Goal: Task Accomplishment & Management: Use online tool/utility

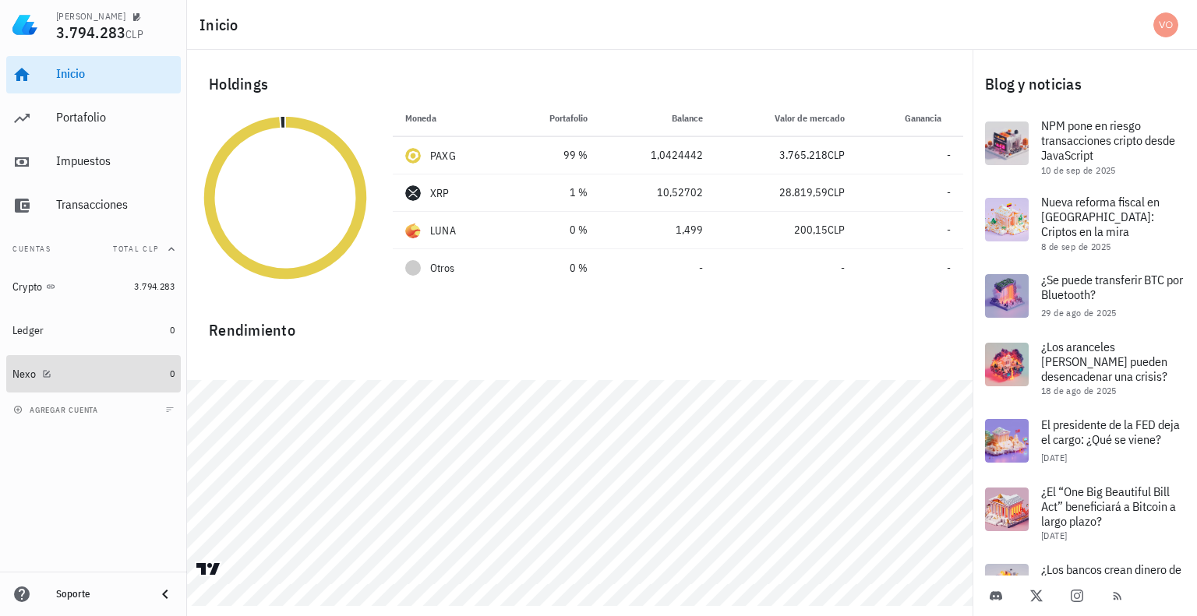
click at [13, 373] on div "Nexo" at bounding box center [23, 374] width 23 height 13
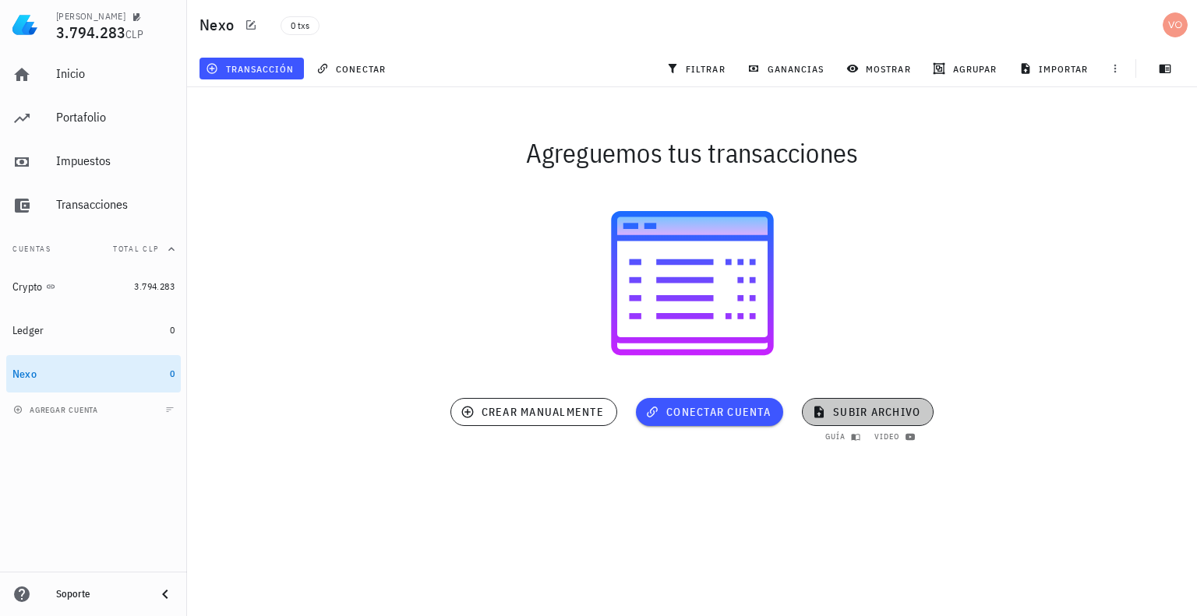
click at [848, 407] on span "subir archivo" at bounding box center [867, 412] width 105 height 14
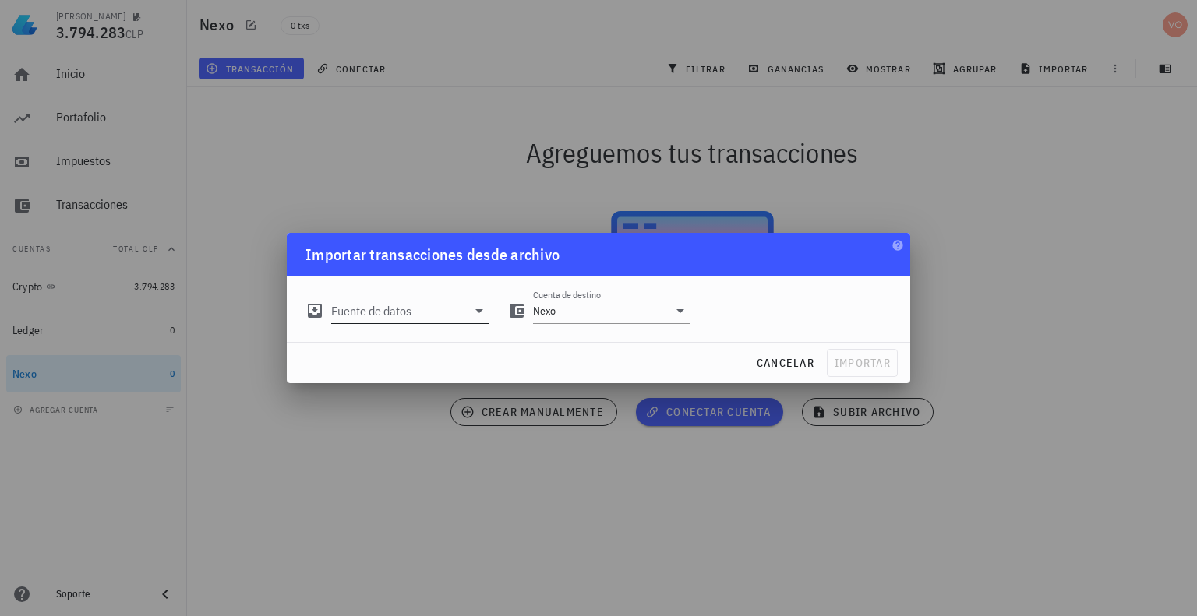
click at [476, 310] on icon at bounding box center [479, 311] width 8 height 4
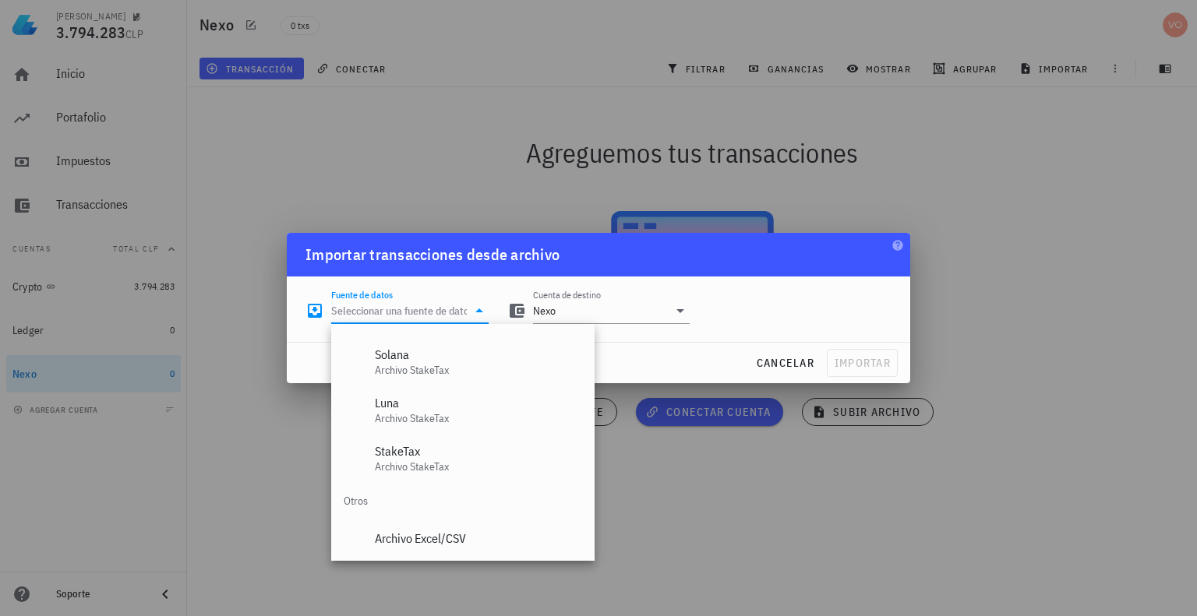
scroll to position [650, 0]
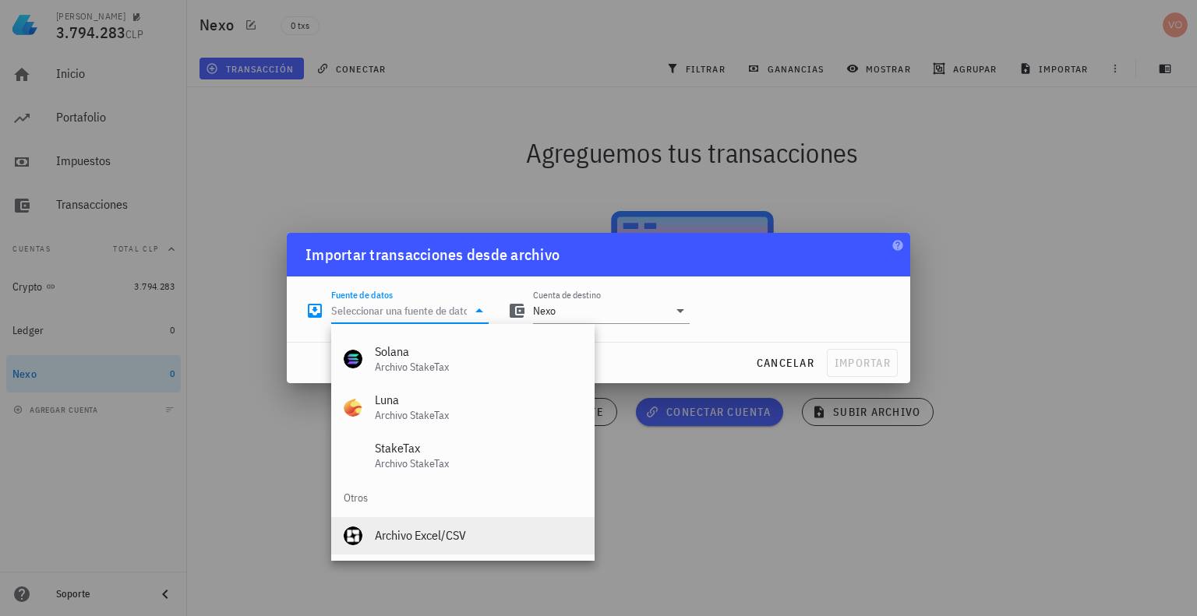
click at [425, 536] on div "Archivo Excel/CSV" at bounding box center [478, 535] width 207 height 15
type input "Archivo Excel/CSV"
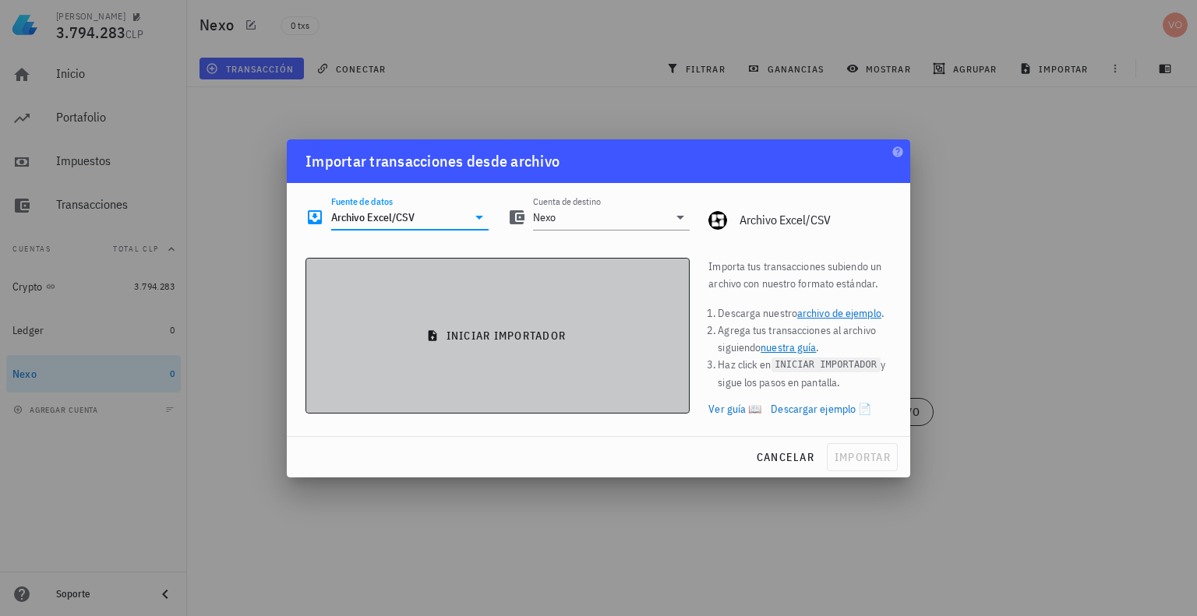
click at [452, 323] on button "iniciar importador" at bounding box center [497, 336] width 384 height 156
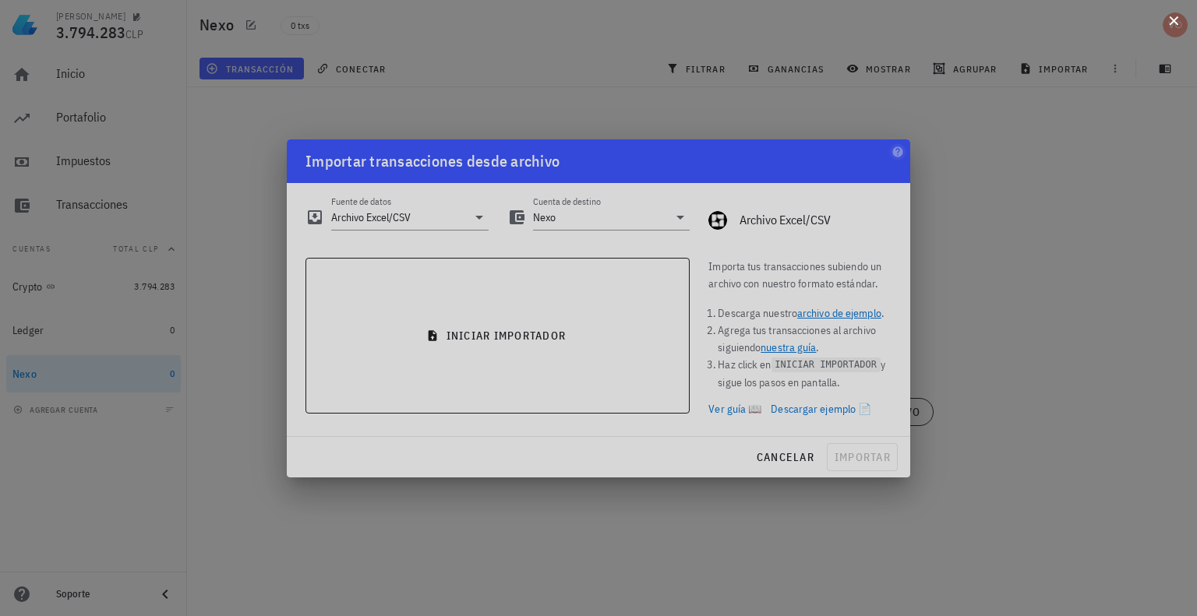
click at [1169, 19] on button at bounding box center [1174, 20] width 16 height 16
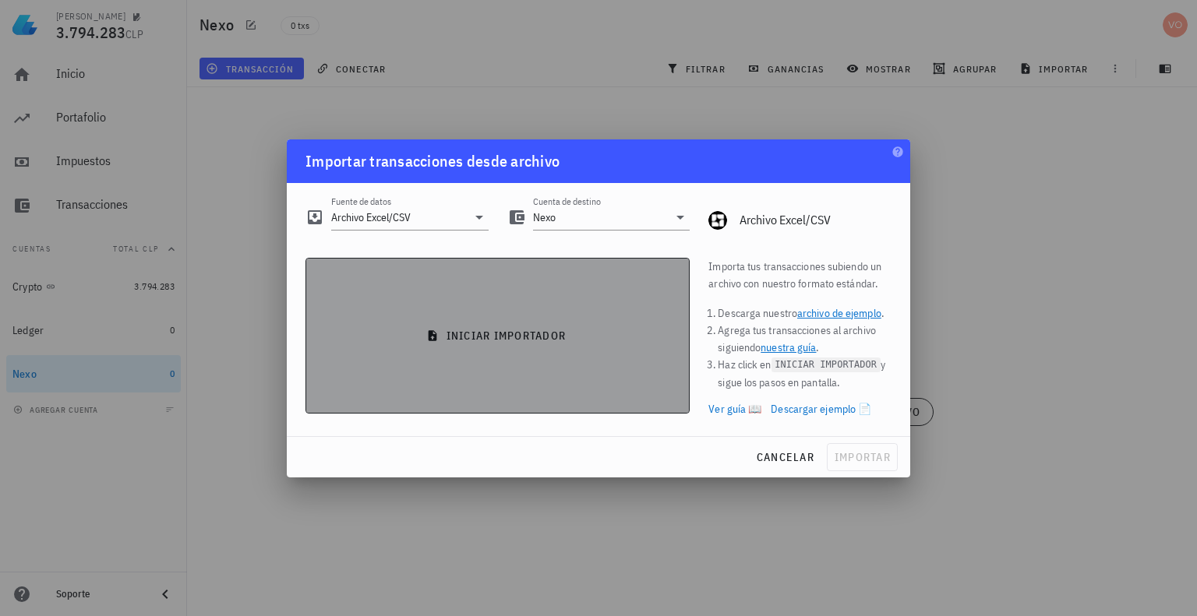
click at [489, 333] on span "iniciar importador" at bounding box center [498, 336] width 358 height 14
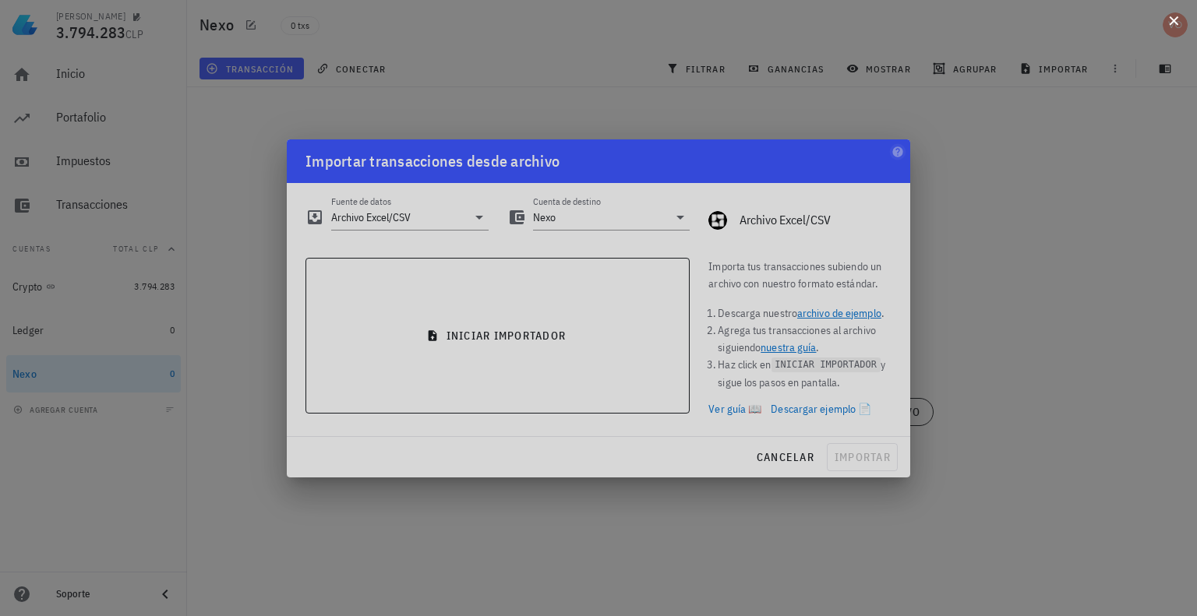
drag, startPoint x: 1171, startPoint y: 26, endPoint x: 1163, endPoint y: 28, distance: 8.1
click at [1170, 25] on button at bounding box center [1174, 20] width 16 height 16
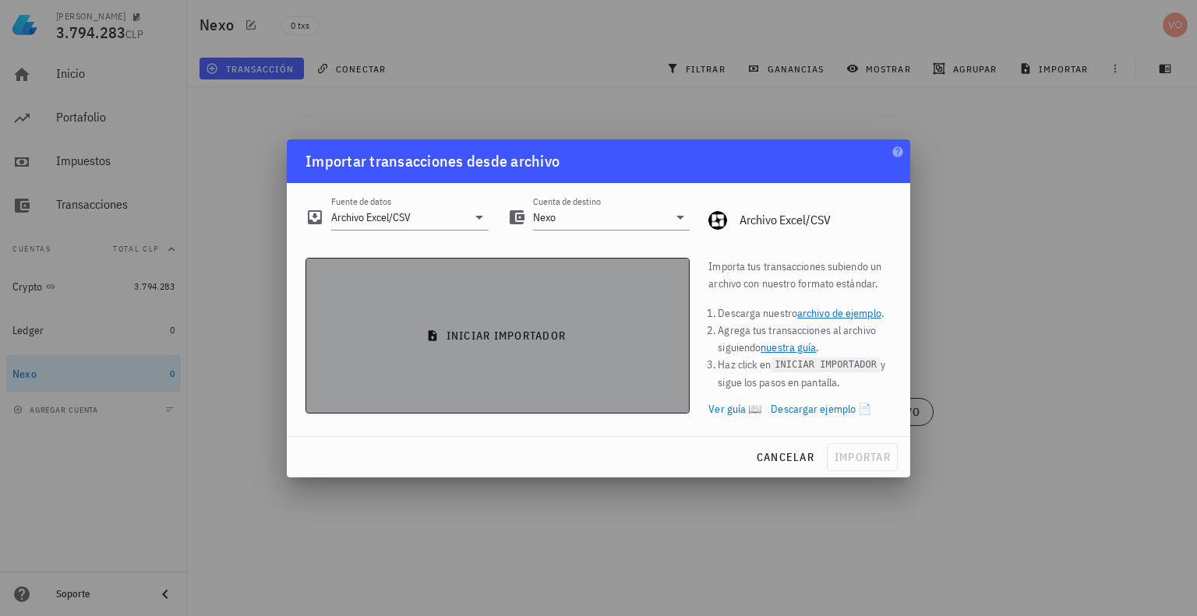
click at [503, 330] on span "iniciar importador" at bounding box center [498, 336] width 358 height 14
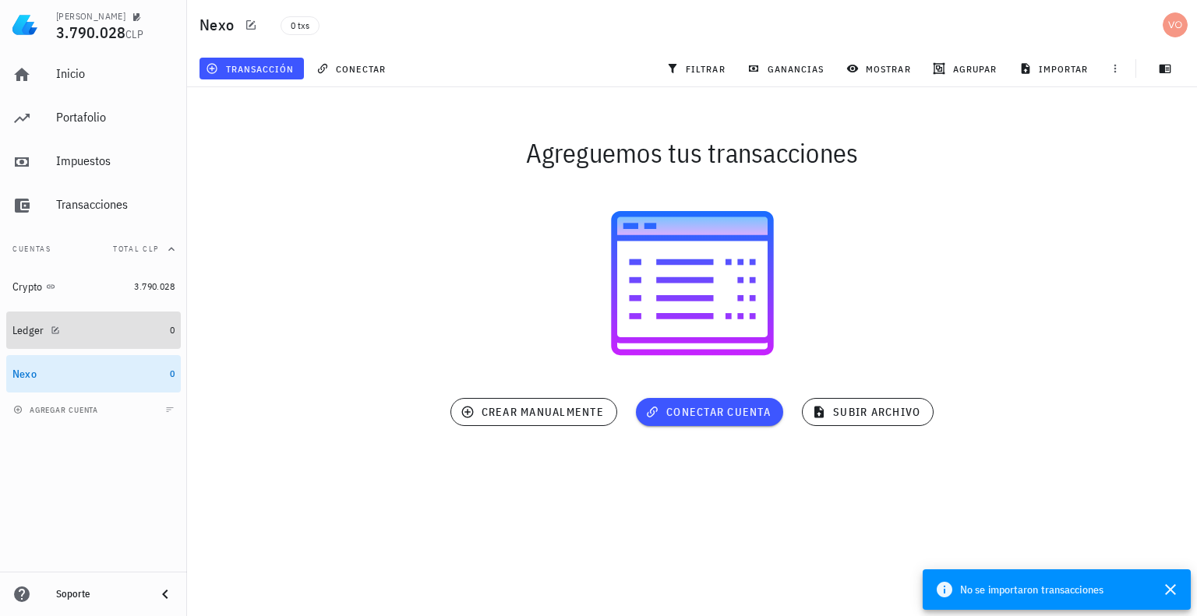
click at [31, 329] on div "Ledger" at bounding box center [28, 330] width 32 height 13
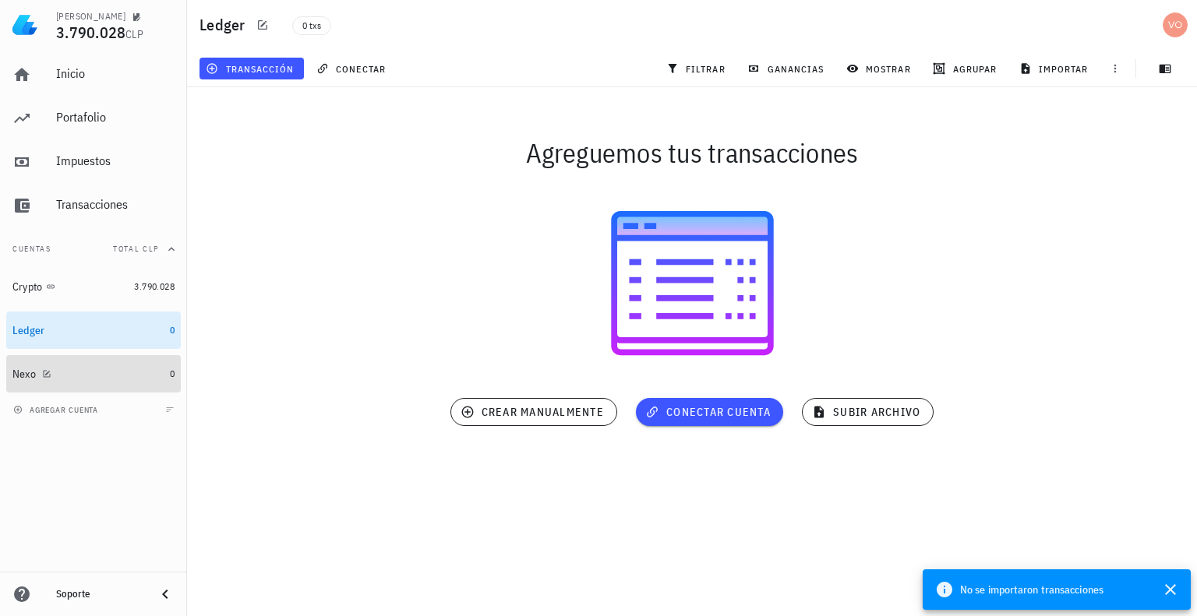
click at [25, 367] on div "Nexo" at bounding box center [87, 374] width 151 height 15
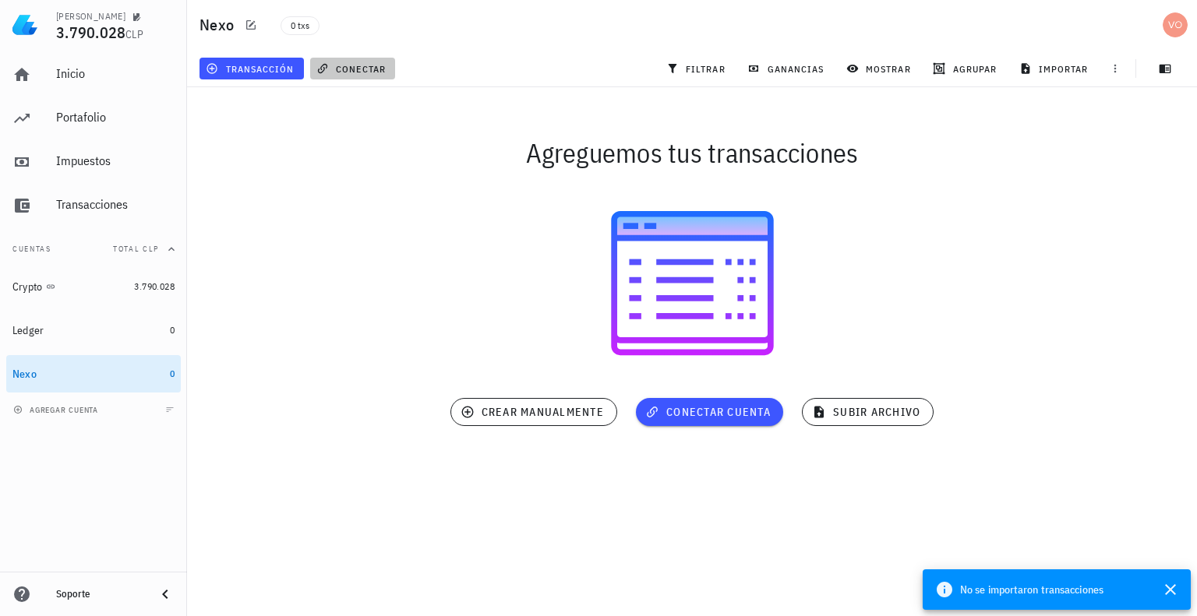
click at [361, 63] on span "conectar" at bounding box center [352, 68] width 66 height 12
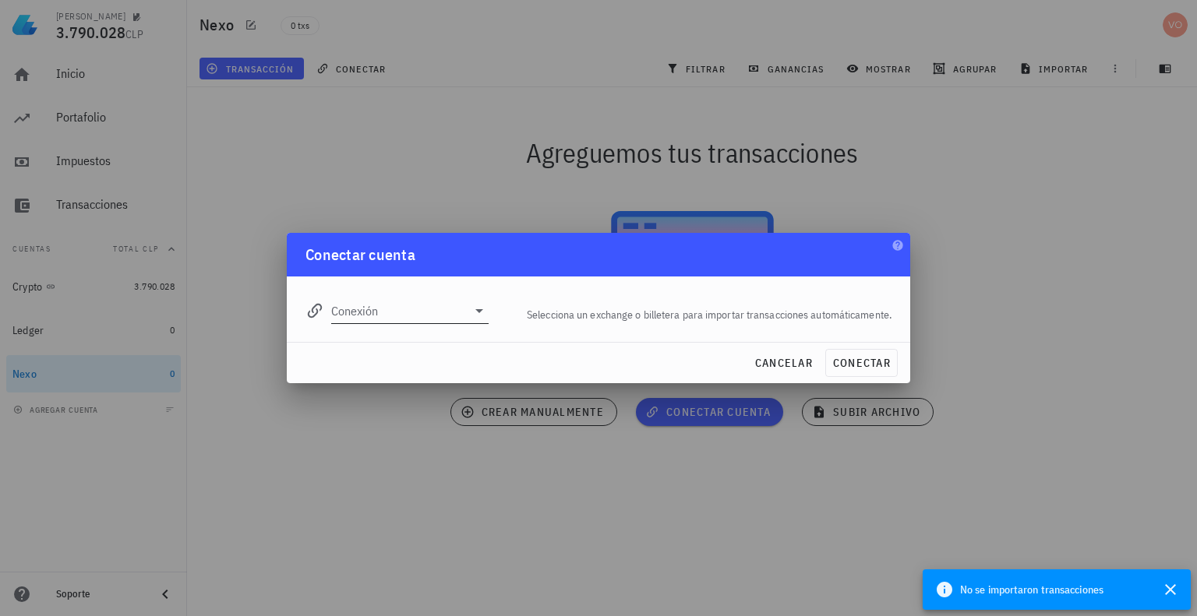
click at [476, 312] on icon at bounding box center [479, 311] width 19 height 19
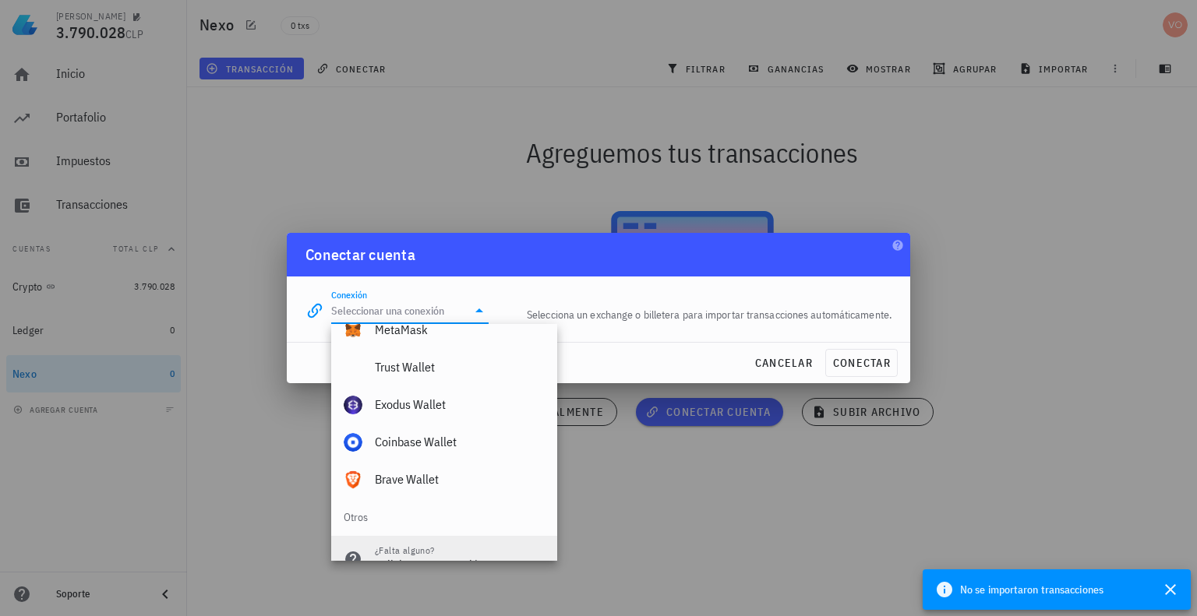
scroll to position [1094, 0]
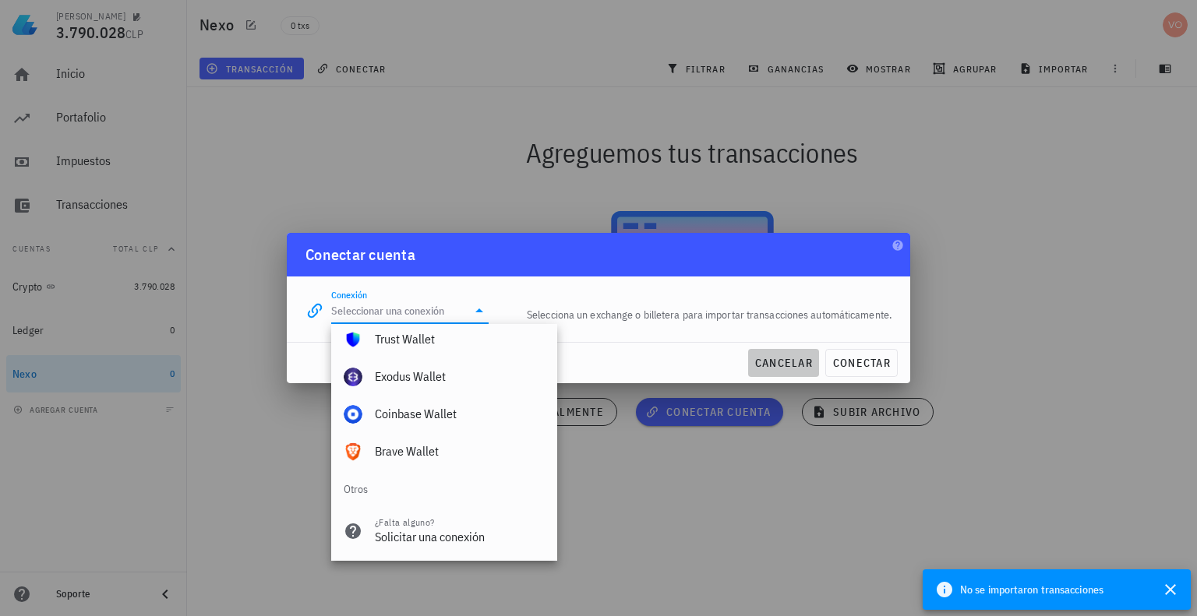
click at [782, 363] on span "cancelar" at bounding box center [783, 363] width 58 height 14
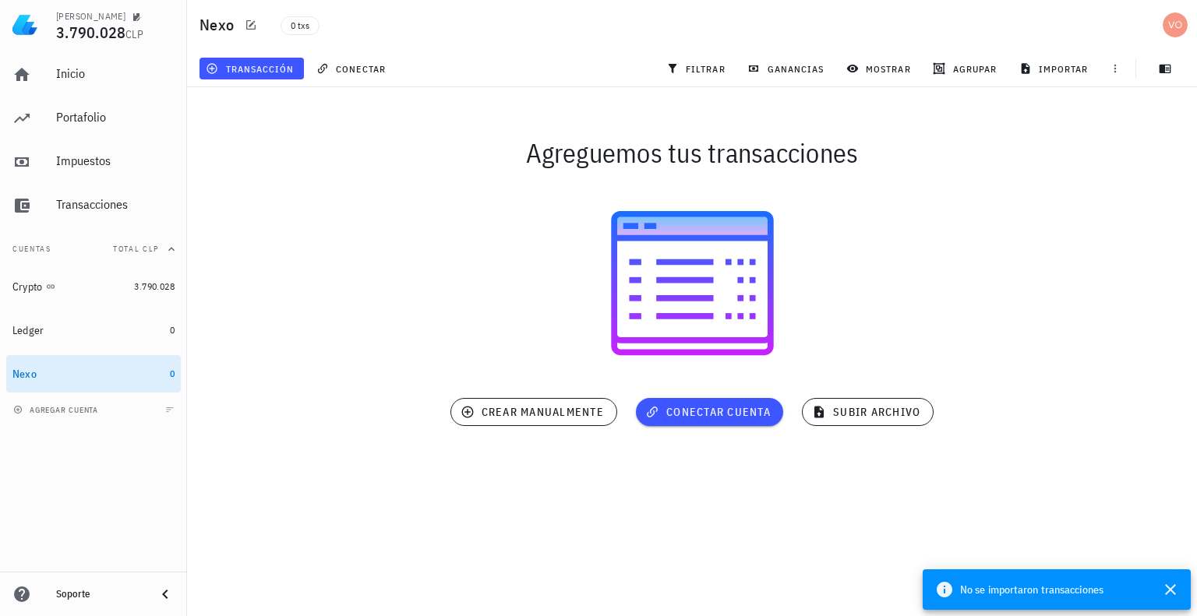
click at [513, 300] on div at bounding box center [692, 283] width 1010 height 192
click at [1052, 65] on span "importar" at bounding box center [1055, 68] width 66 height 12
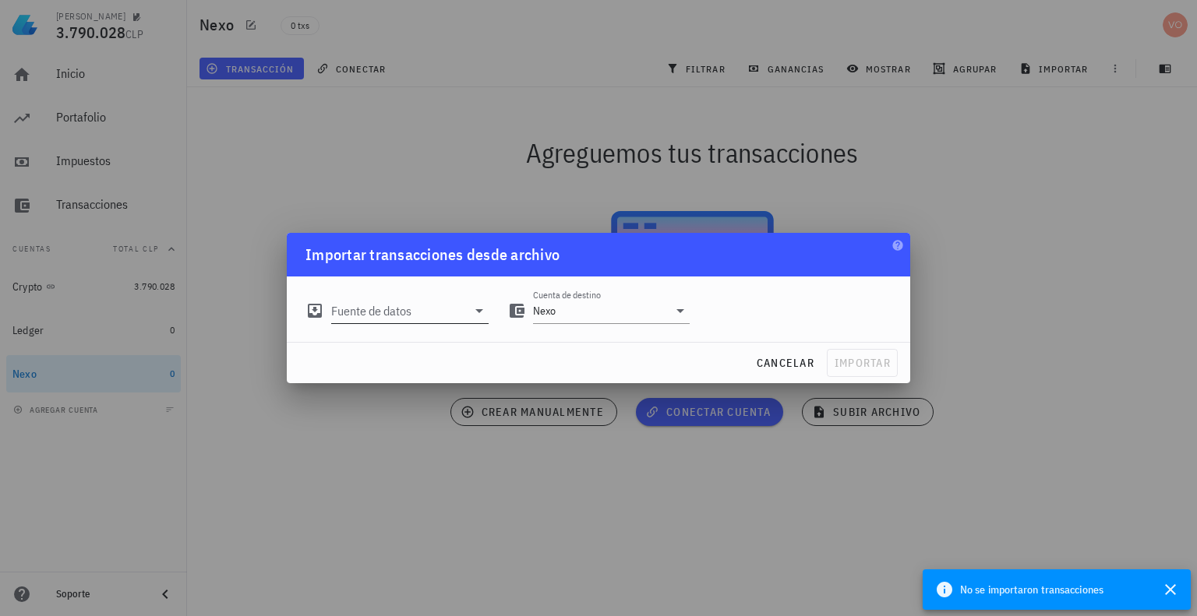
click at [386, 318] on input "Fuente de datos" at bounding box center [399, 310] width 136 height 25
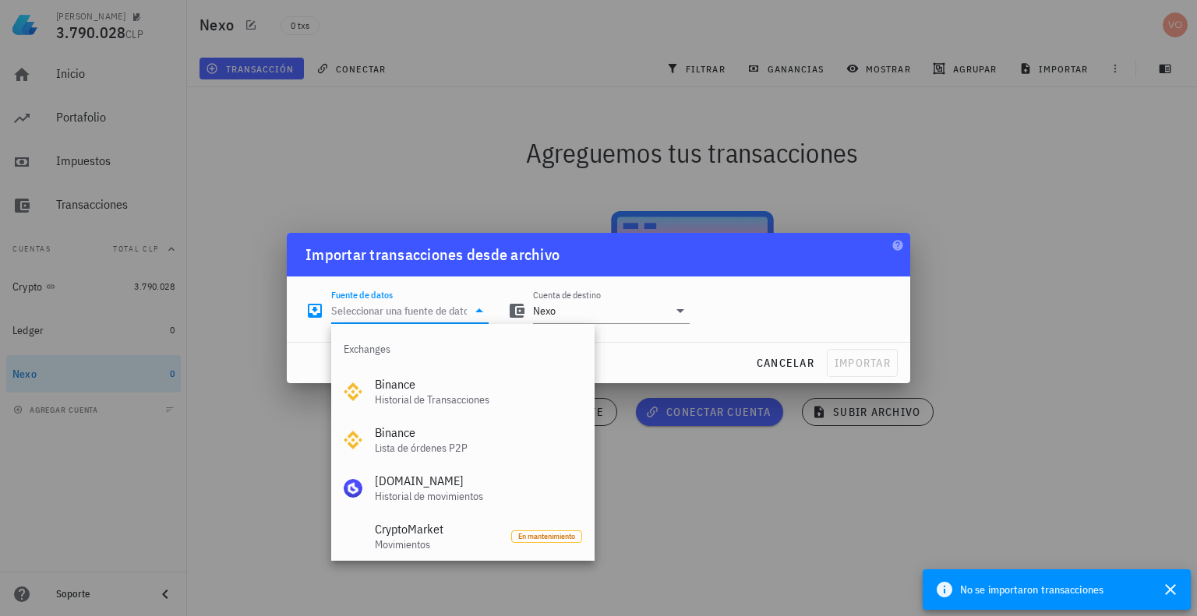
scroll to position [650, 0]
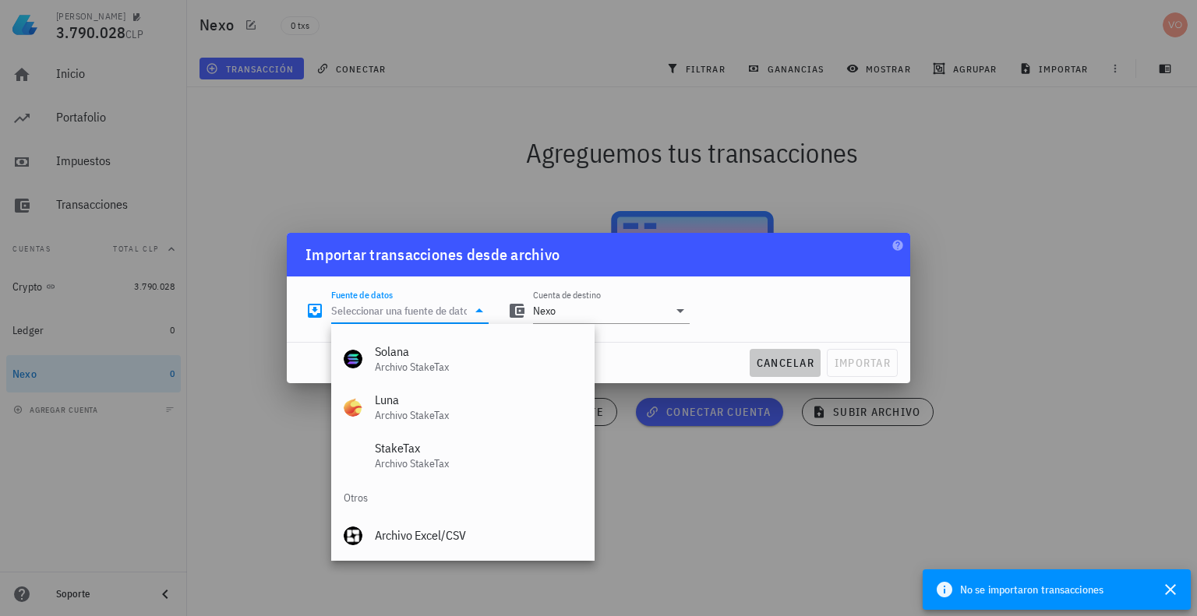
click at [774, 365] on span "cancelar" at bounding box center [785, 363] width 58 height 14
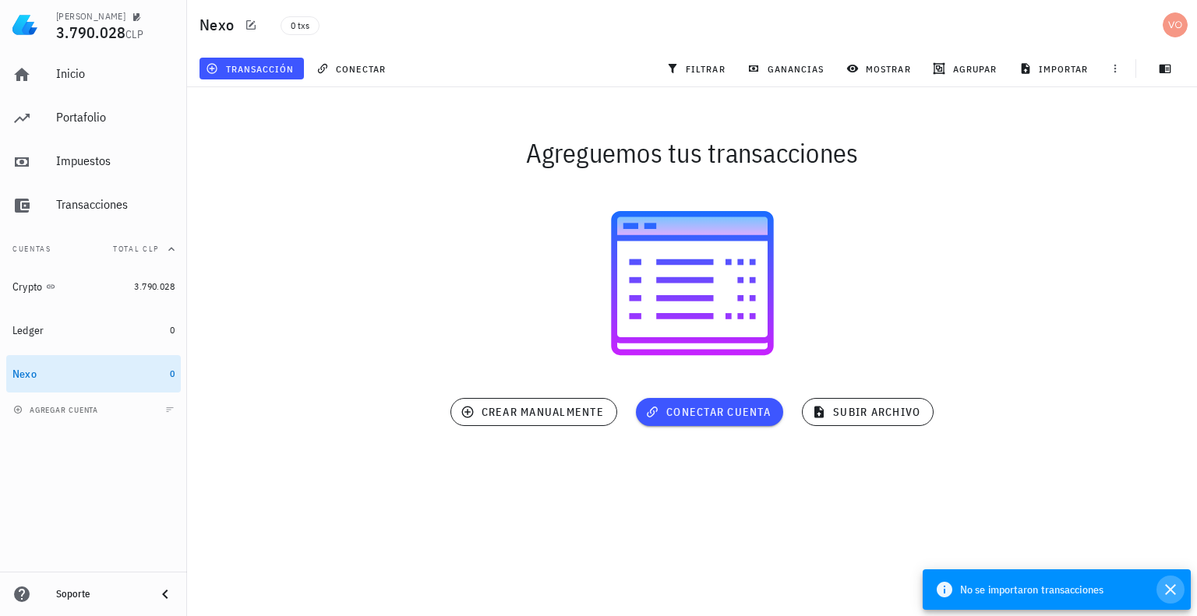
click at [1174, 585] on icon "button" at bounding box center [1170, 589] width 11 height 11
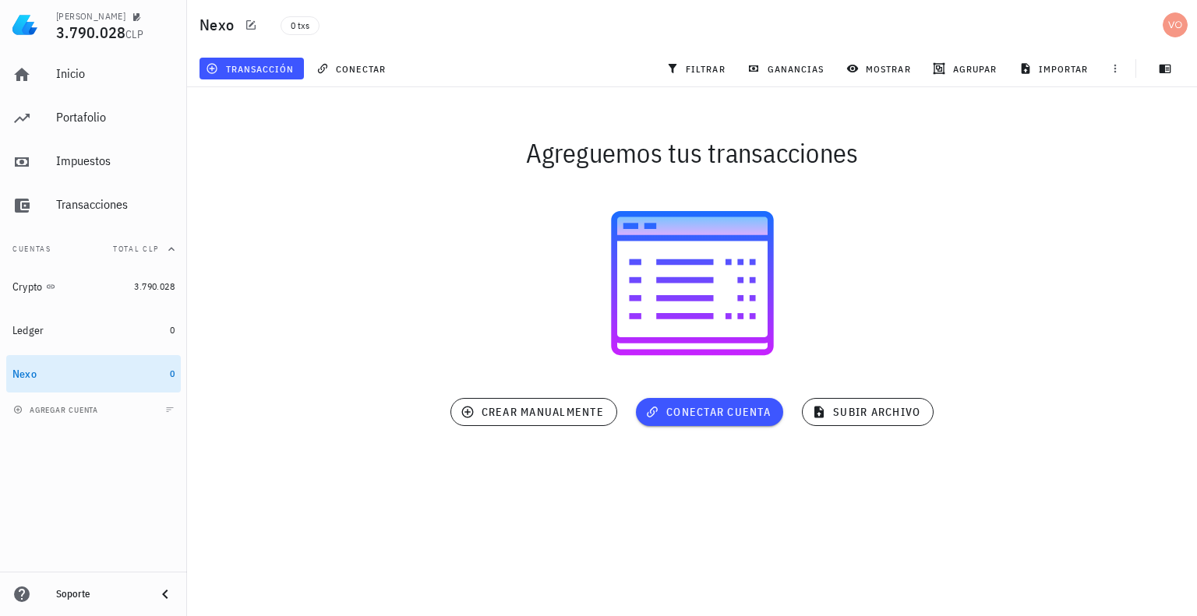
drag, startPoint x: 850, startPoint y: 512, endPoint x: 853, endPoint y: 520, distance: 9.1
click at [849, 513] on div "Cristian 3.790.028 CLP Inicio Portafolio Impuestos Transacciones Cuentas Total …" at bounding box center [598, 308] width 1197 height 616
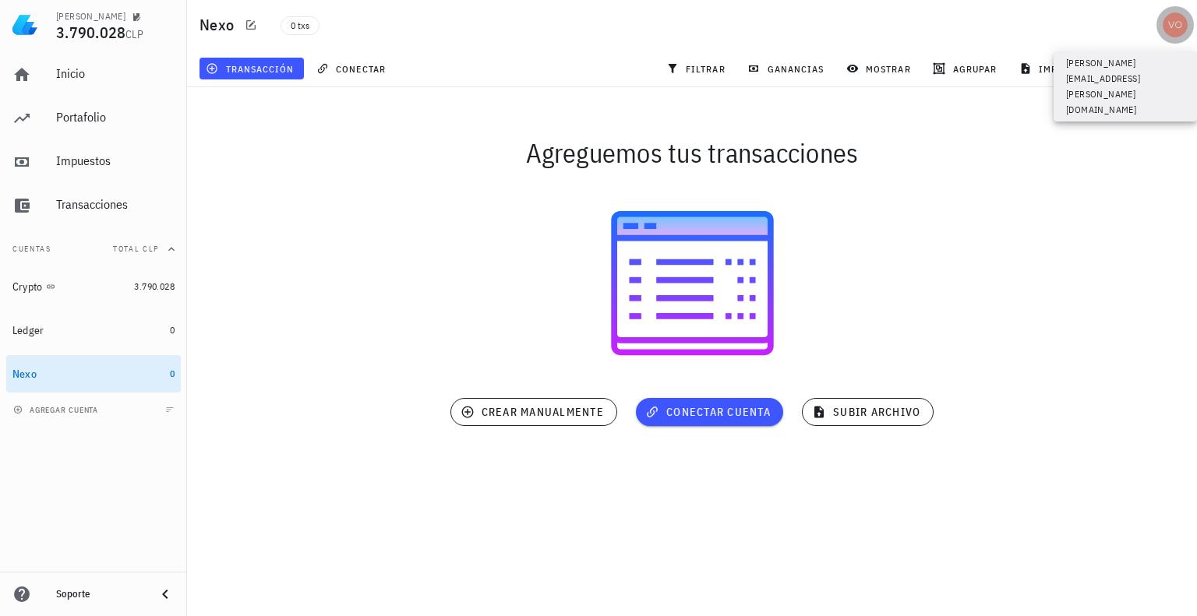
click at [1177, 20] on div "avatar" at bounding box center [1174, 24] width 25 height 25
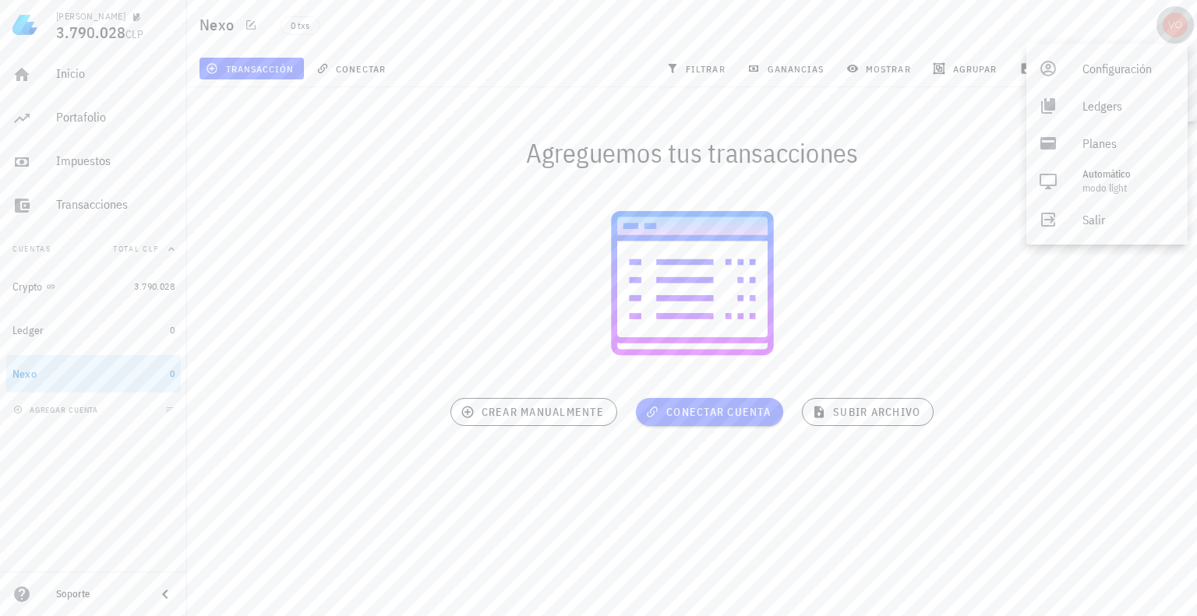
click at [1183, 21] on div "avatar" at bounding box center [1174, 24] width 25 height 25
click at [1175, 30] on div "avatar" at bounding box center [1174, 24] width 25 height 25
click at [1102, 220] on div "Salir" at bounding box center [1128, 219] width 93 height 31
